Goal: Task Accomplishment & Management: Use online tool/utility

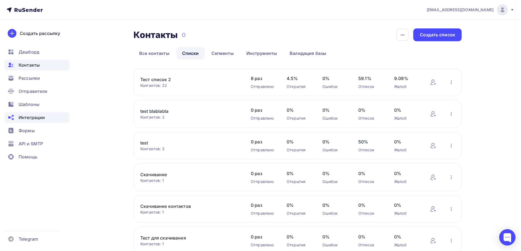
click at [37, 120] on span "Интеграции" at bounding box center [32, 117] width 26 height 7
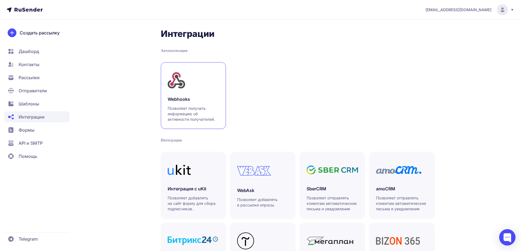
click at [177, 89] on icon at bounding box center [177, 81] width 18 height 18
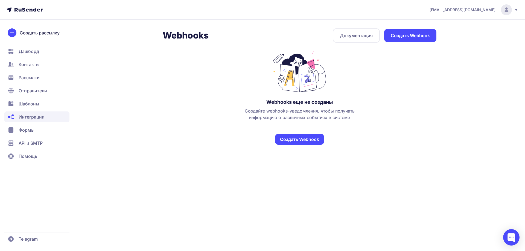
click at [416, 33] on link "Создать Webhook" at bounding box center [410, 35] width 52 height 13
click at [400, 26] on div "[EMAIL_ADDRESS][DOMAIN_NAME] Webhooks Документация Создать Webhook Webhooks еще…" at bounding box center [262, 125] width 525 height 251
click at [400, 34] on link "Создать Webhook" at bounding box center [410, 35] width 52 height 13
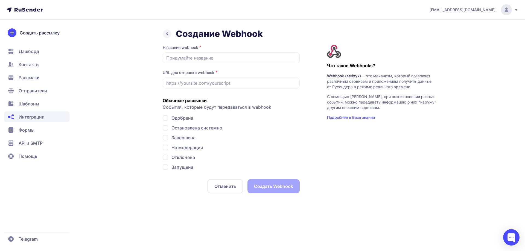
click at [270, 191] on div "Отменить Создать Webhook" at bounding box center [231, 186] width 137 height 14
